Goal: Information Seeking & Learning: Understand process/instructions

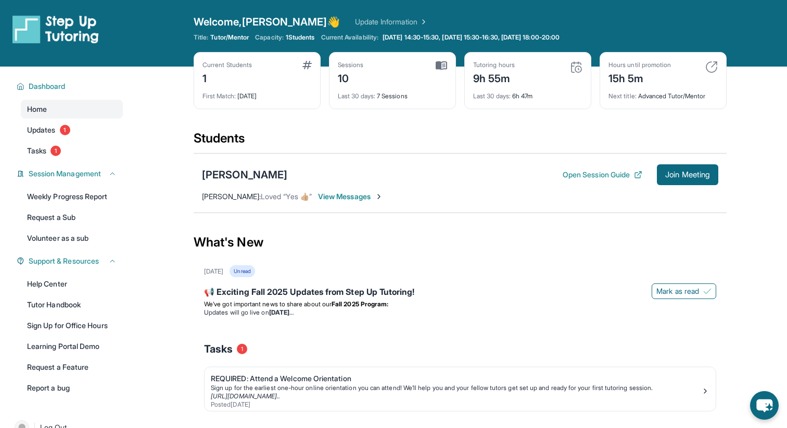
click at [530, 97] on div "Last 30 days : 6h 47m" at bounding box center [527, 93] width 109 height 15
click at [99, 146] on link "Tasks 1" at bounding box center [72, 151] width 102 height 19
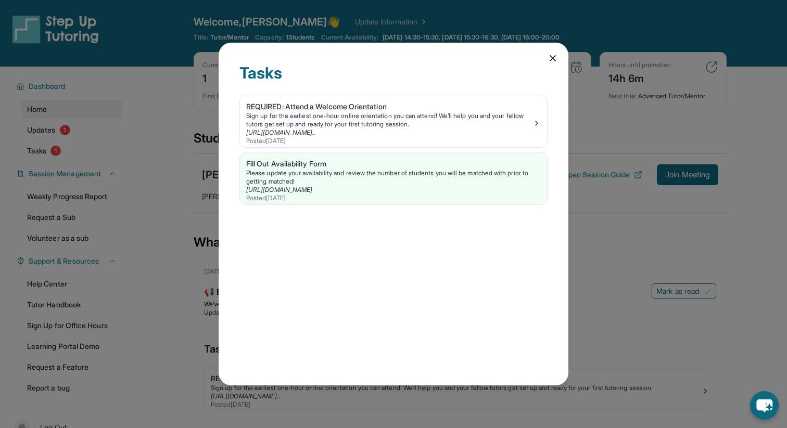
click at [318, 122] on div "Sign up for the earliest one-hour online orientation you can attend! We’ll help…" at bounding box center [389, 120] width 286 height 17
